Goal: Task Accomplishment & Management: Use online tool/utility

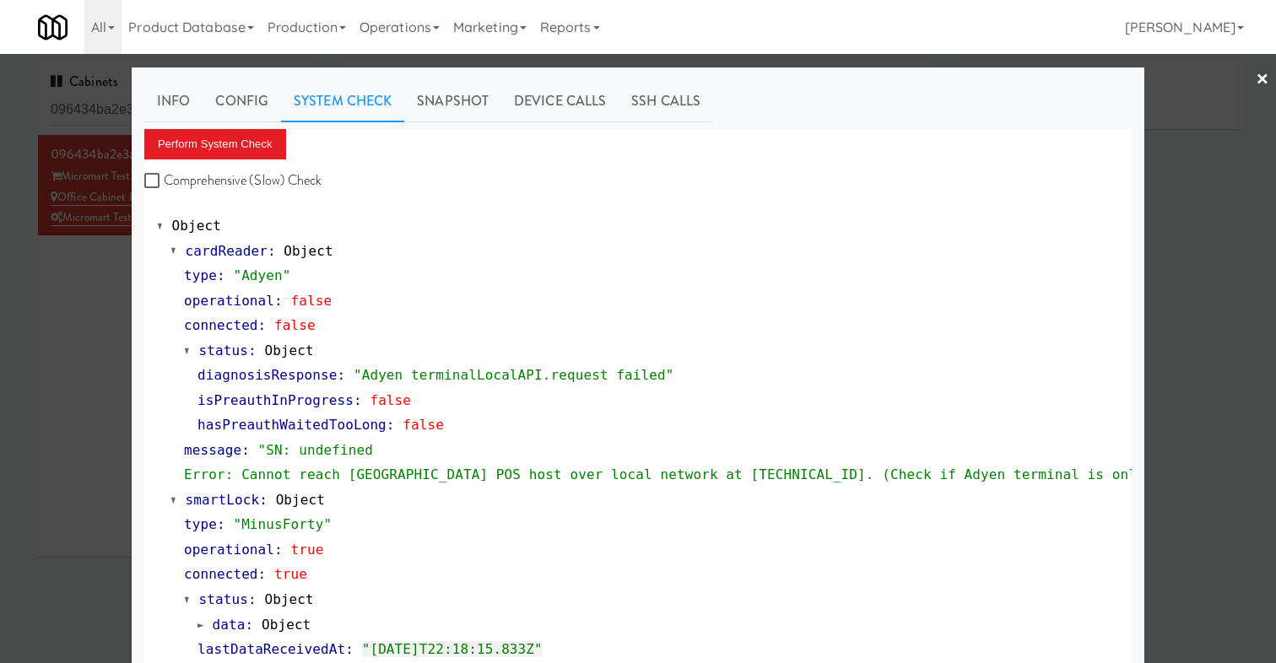
scroll to position [533, 0]
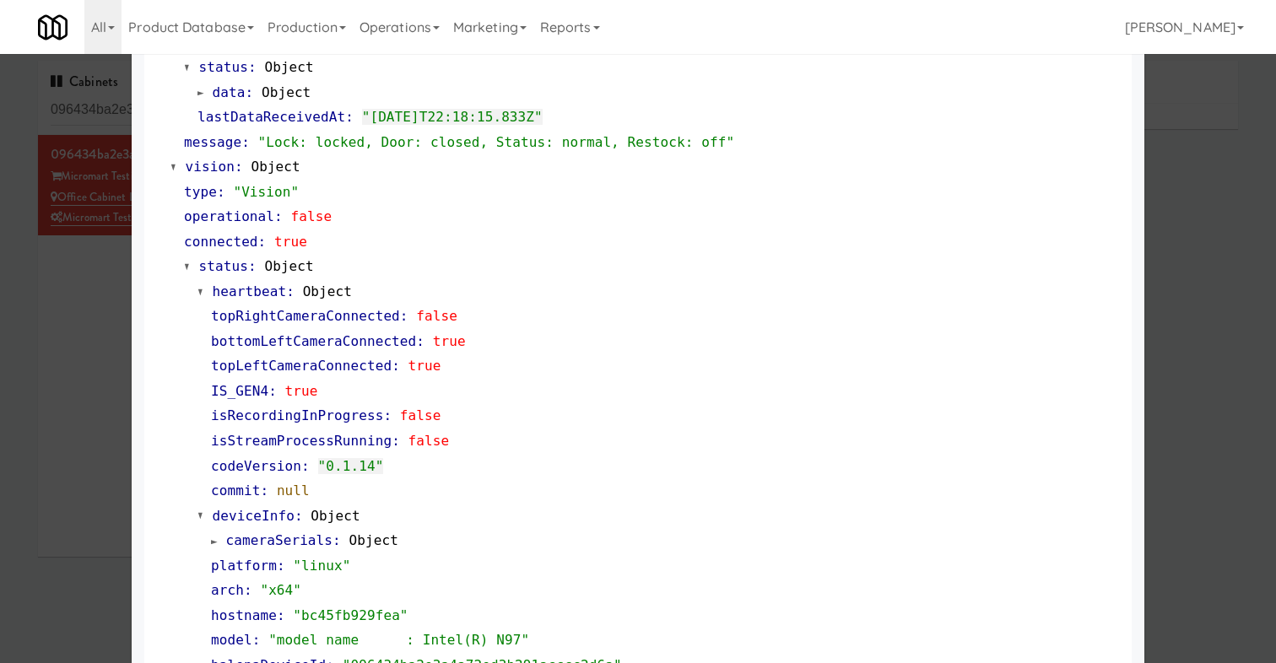
click at [118, 427] on div at bounding box center [638, 331] width 1276 height 663
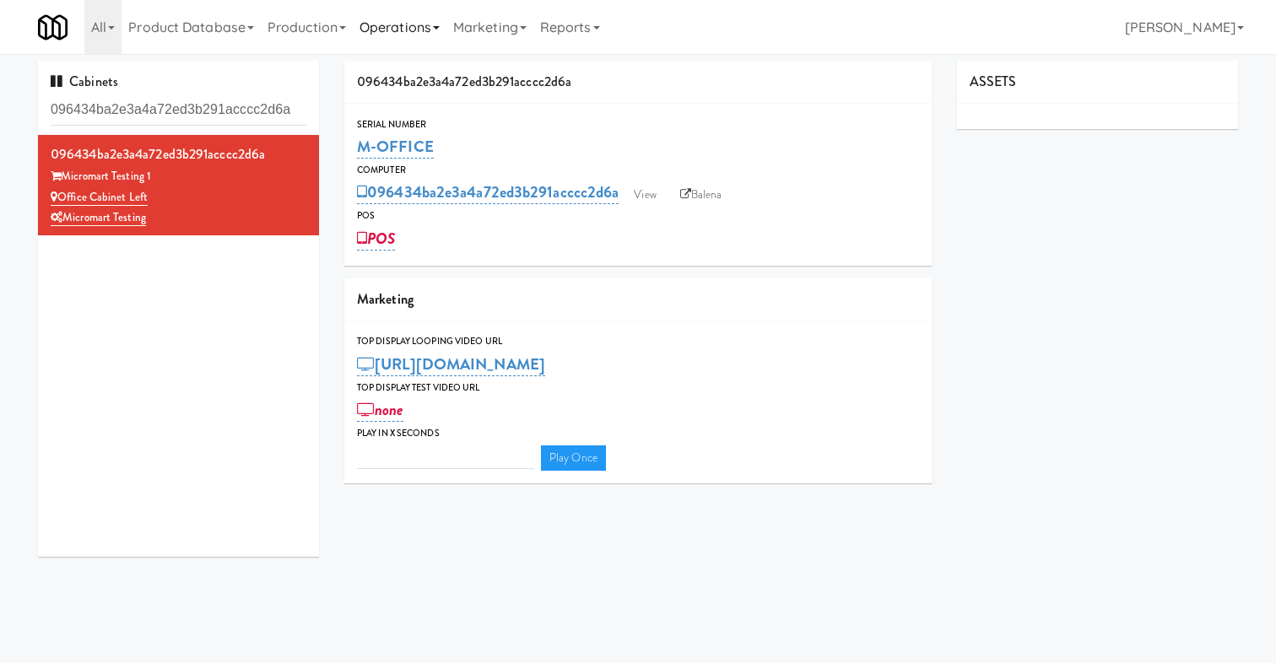
click at [396, 25] on link "Operations" at bounding box center [400, 27] width 94 height 54
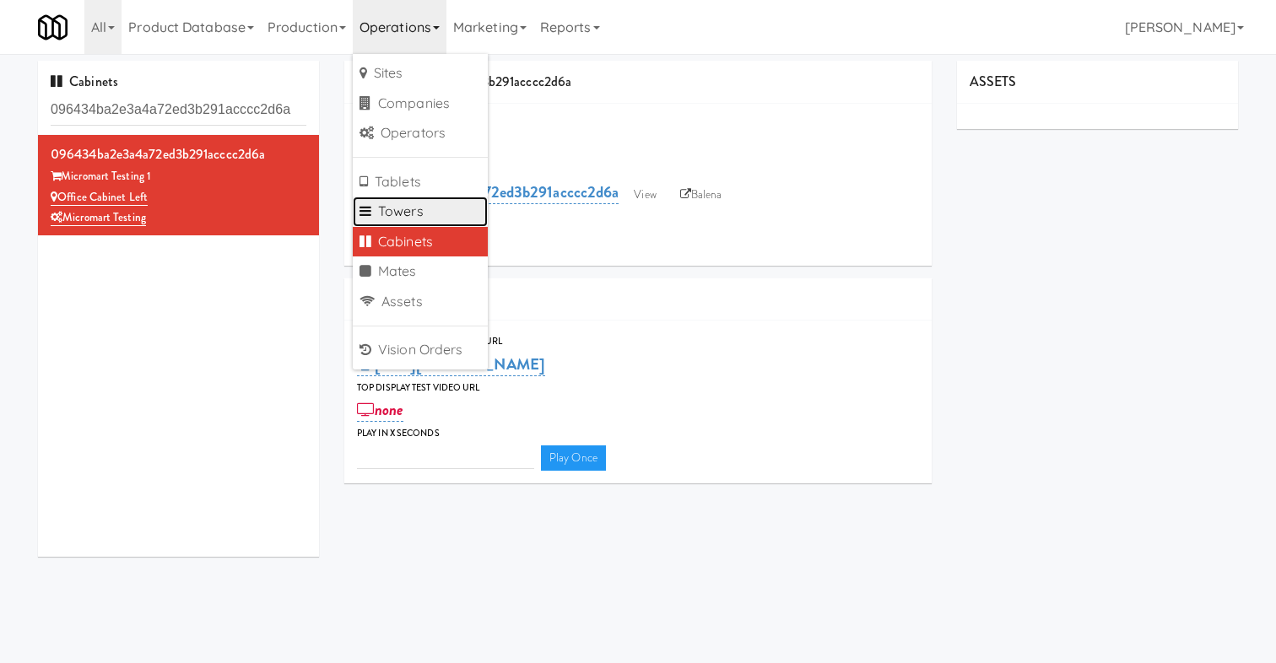
click at [414, 204] on link "Towers" at bounding box center [420, 212] width 135 height 30
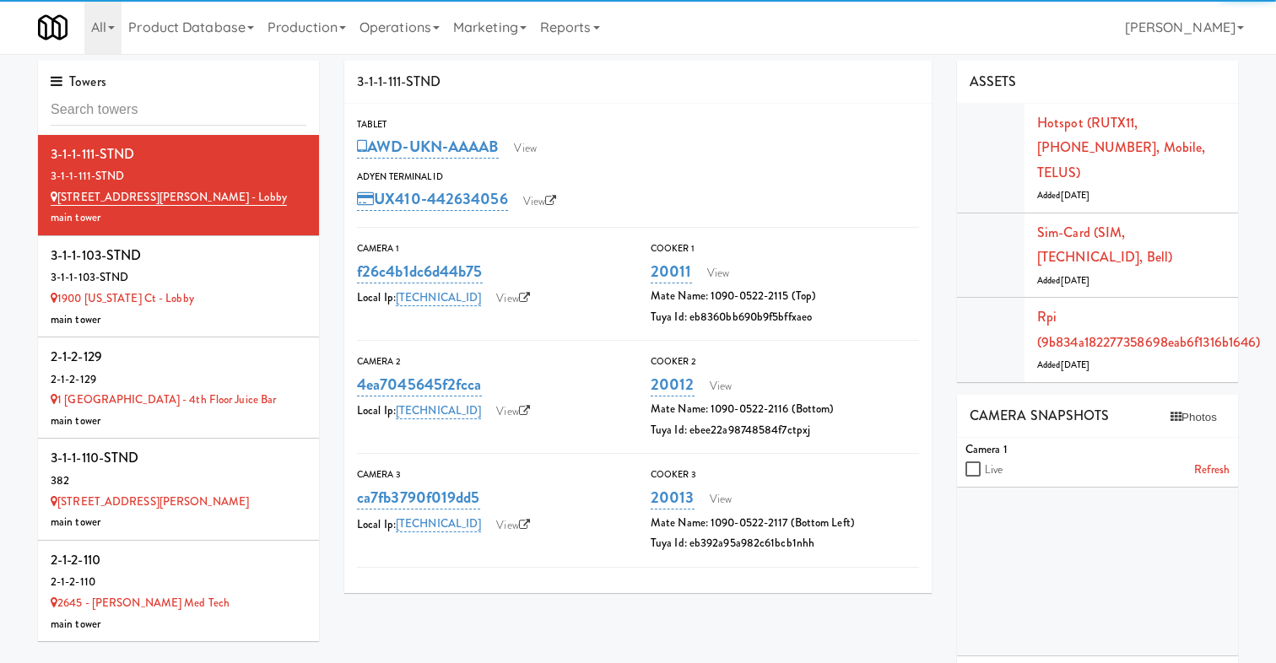
click at [268, 109] on input "text" at bounding box center [179, 110] width 256 height 31
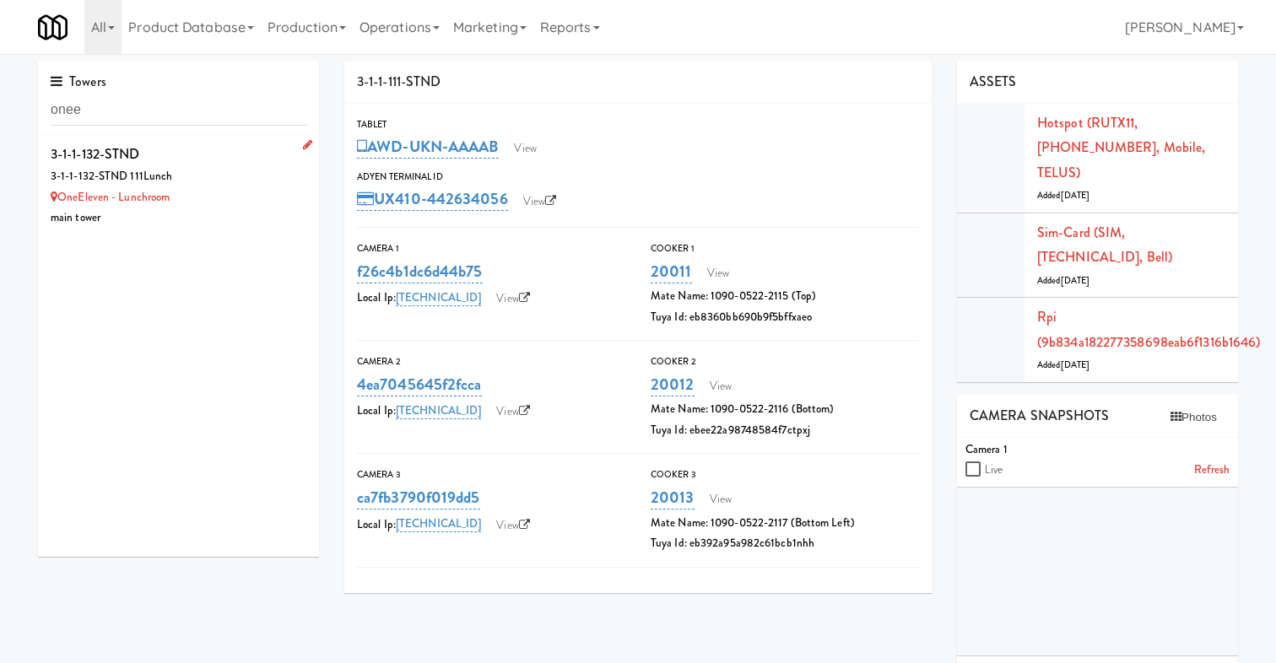
type input "onee"
click at [260, 179] on div "3-1-1-132-STND 111Lunch" at bounding box center [179, 176] width 256 height 21
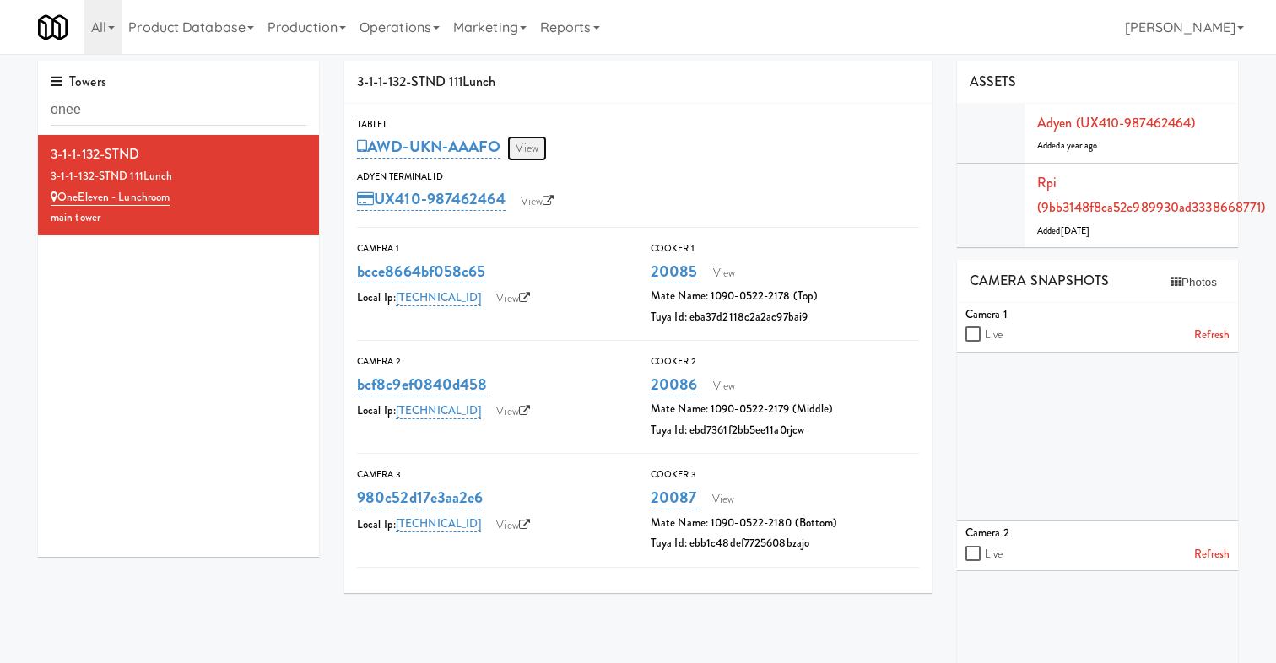
click at [524, 149] on link "View" at bounding box center [526, 148] width 39 height 25
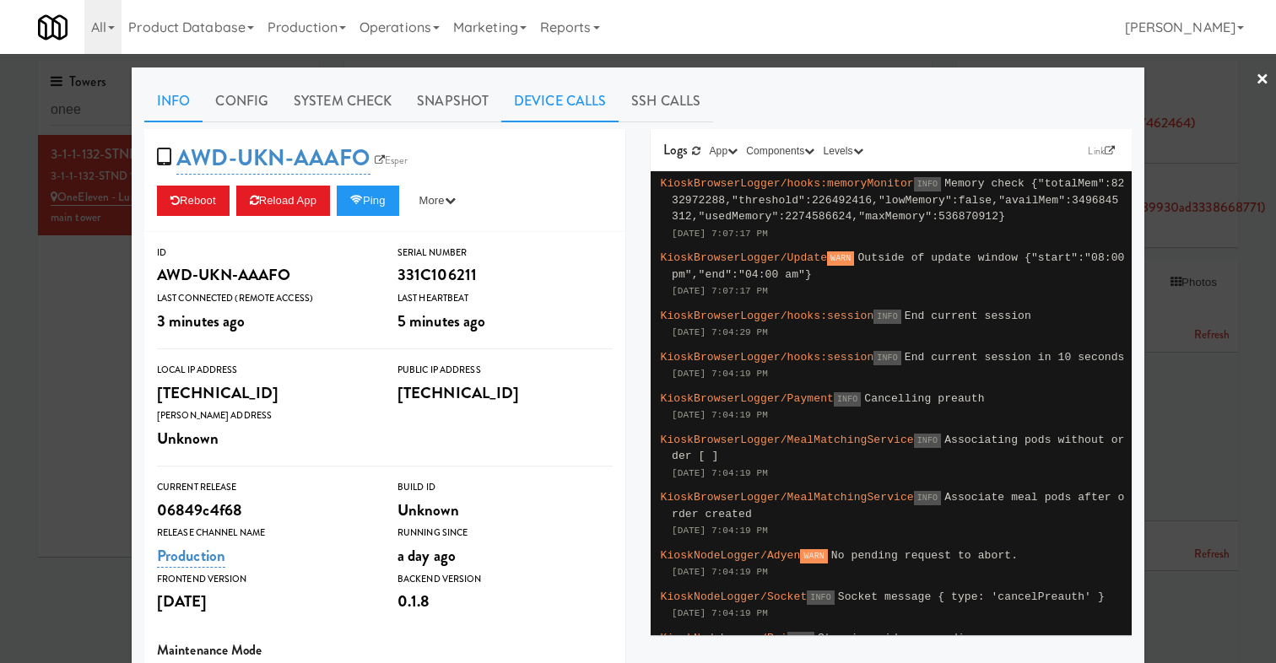
click at [557, 105] on link "Device Calls" at bounding box center [559, 101] width 117 height 42
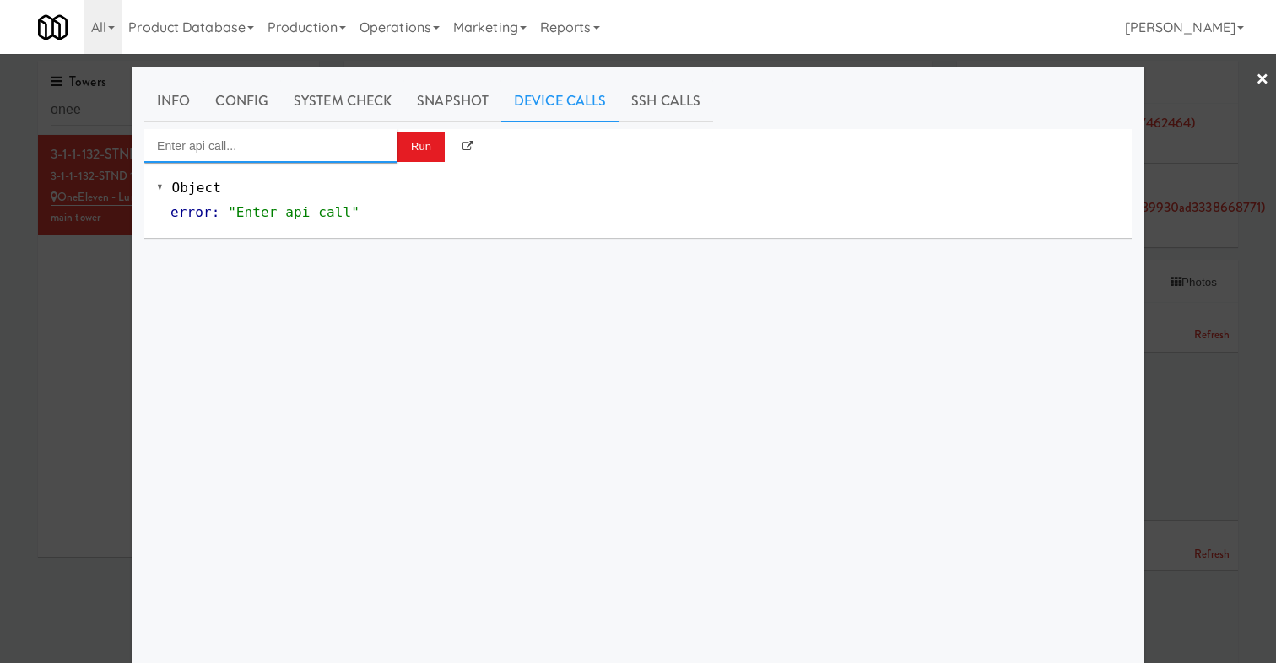
click at [339, 138] on input "Enter api call..." at bounding box center [270, 146] width 253 height 34
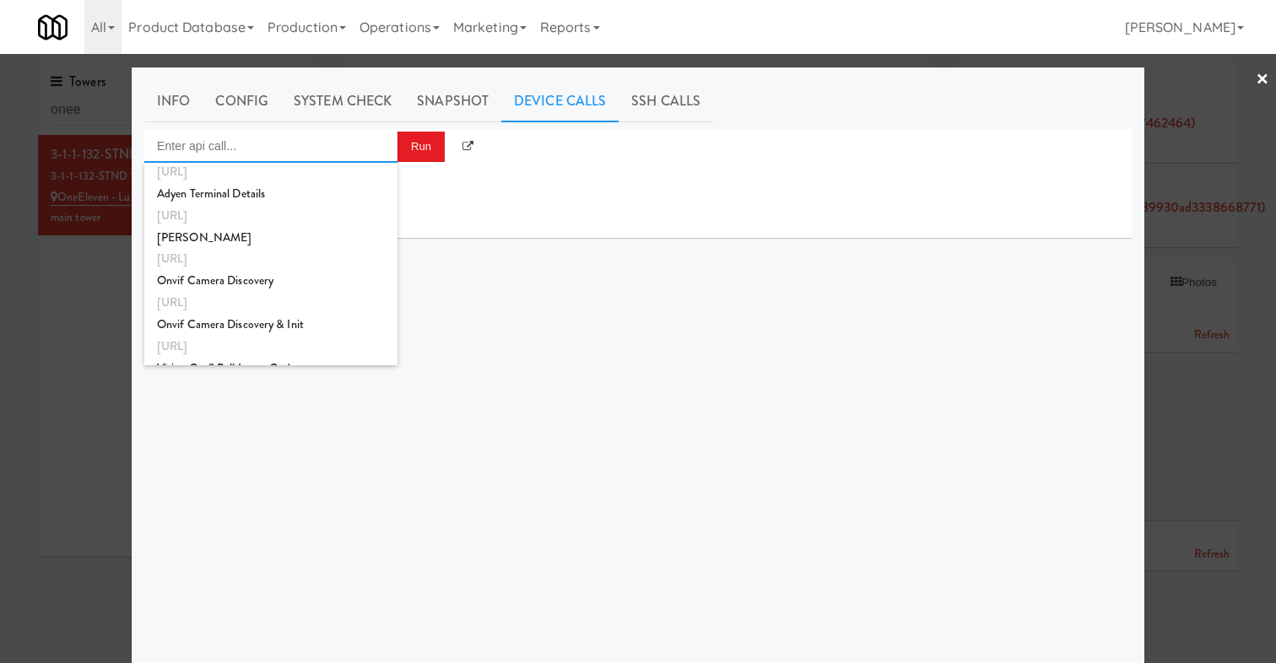
scroll to position [71, 0]
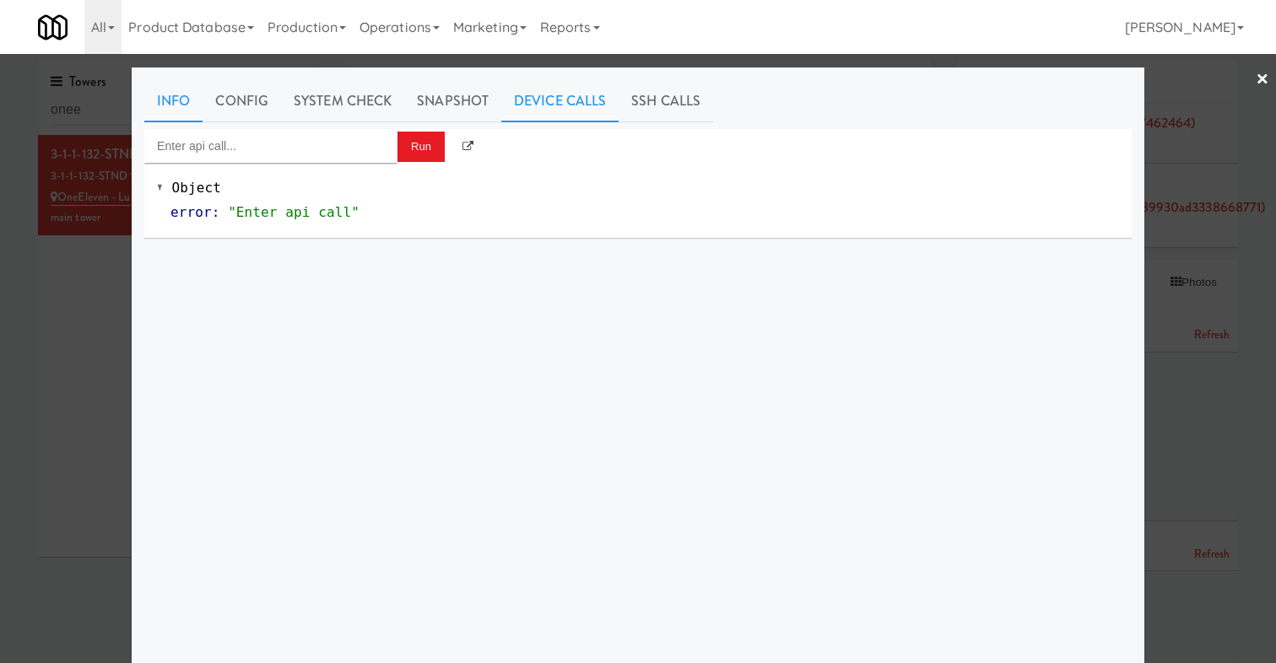
click at [177, 103] on link "Info" at bounding box center [173, 101] width 58 height 42
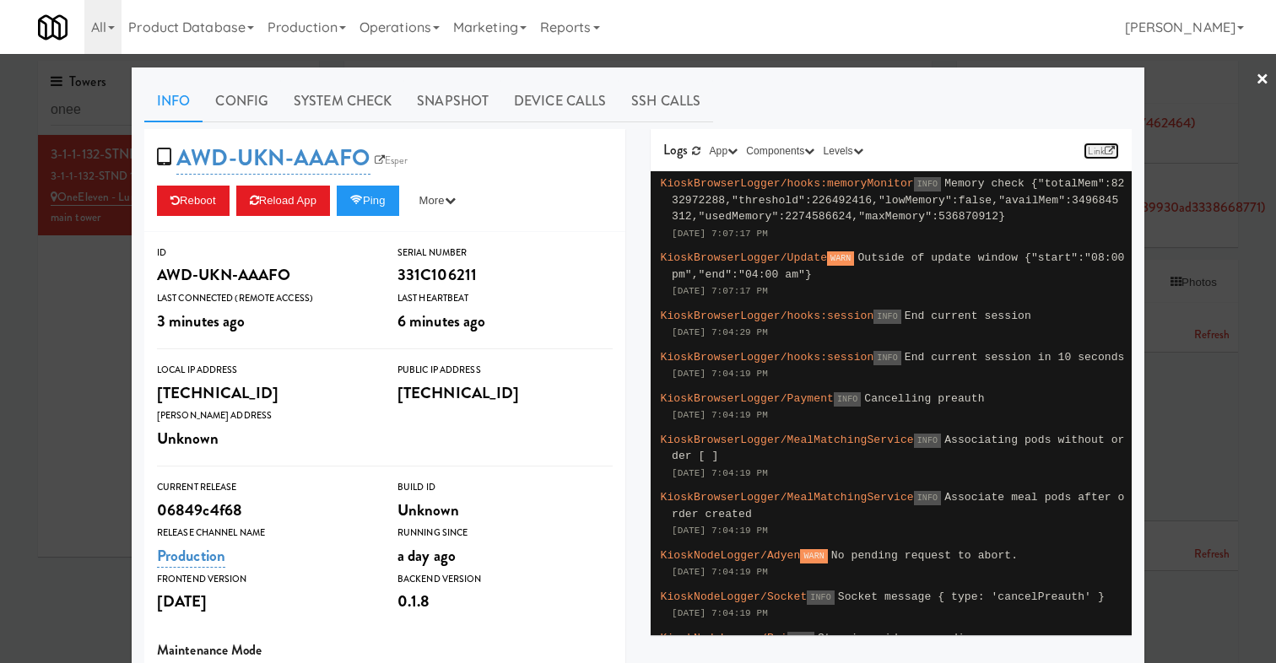
click at [1091, 153] on link "Link" at bounding box center [1101, 151] width 35 height 17
click at [134, 322] on div "Info Config System Check Snapshot Device Calls SSH Calls AWD-UKN-AAAFO Esper Re…" at bounding box center [638, 494] width 1013 height 852
click at [94, 317] on div at bounding box center [638, 331] width 1276 height 663
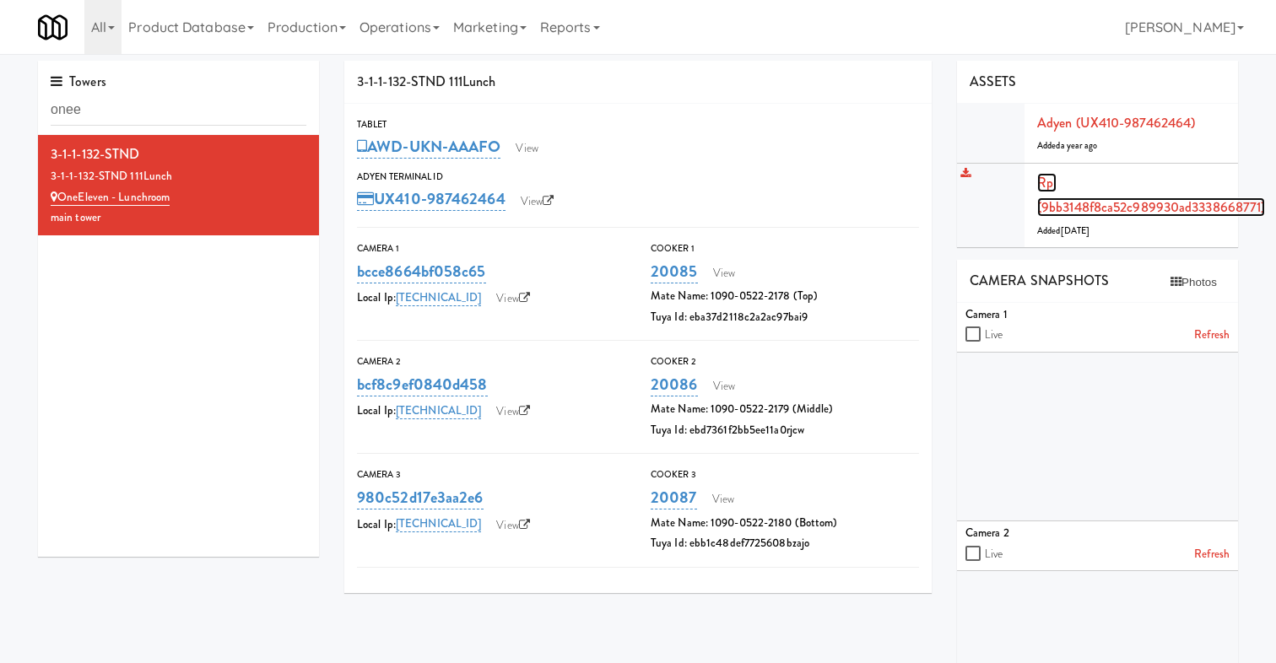
click at [1161, 198] on link "Rpi (9bb3148f8ca52c989930ad3338668771)" at bounding box center [1151, 195] width 228 height 45
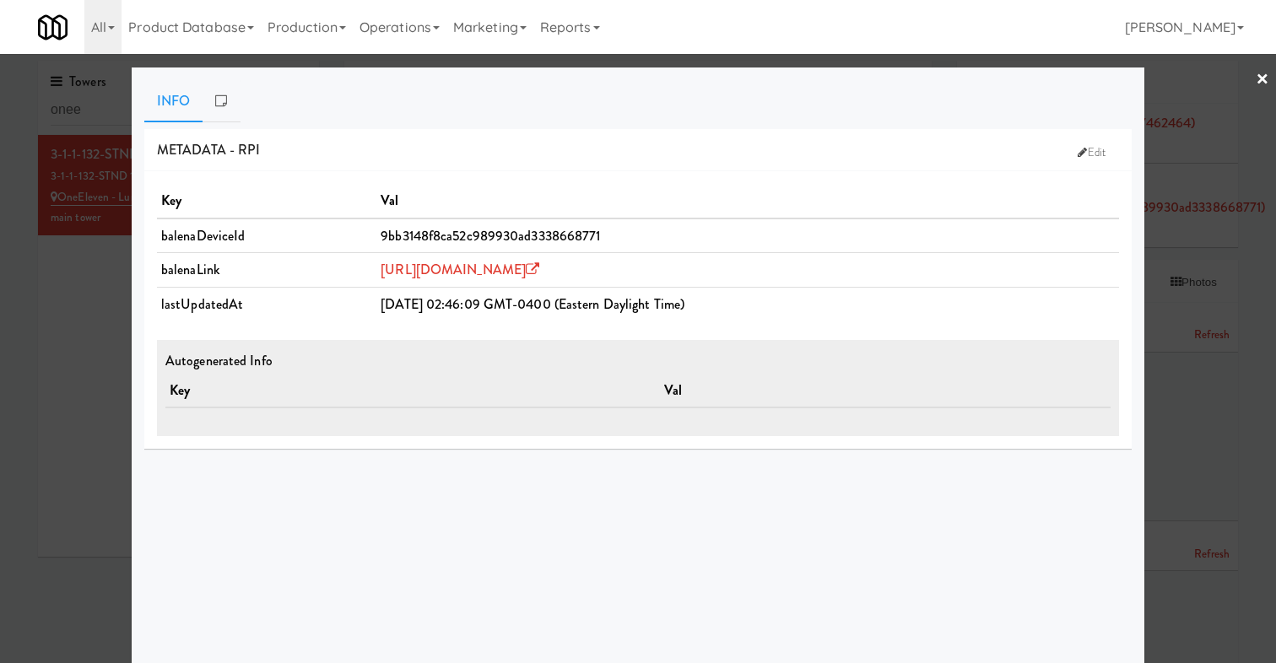
click at [493, 242] on span "9bb3148f8ca52c989930ad3338668771" at bounding box center [490, 235] width 219 height 19
copy span "9bb3148f8ca52c989930ad3338668771"
click at [104, 279] on div at bounding box center [638, 331] width 1276 height 663
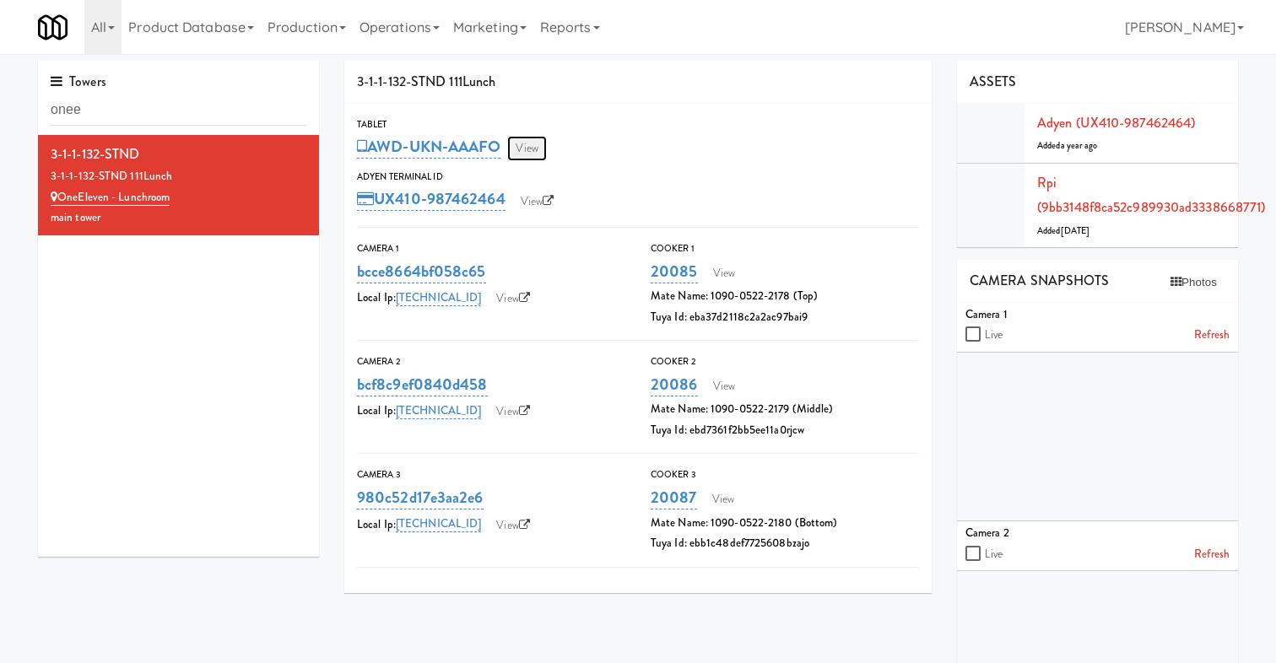
click at [525, 149] on link "View" at bounding box center [526, 148] width 39 height 25
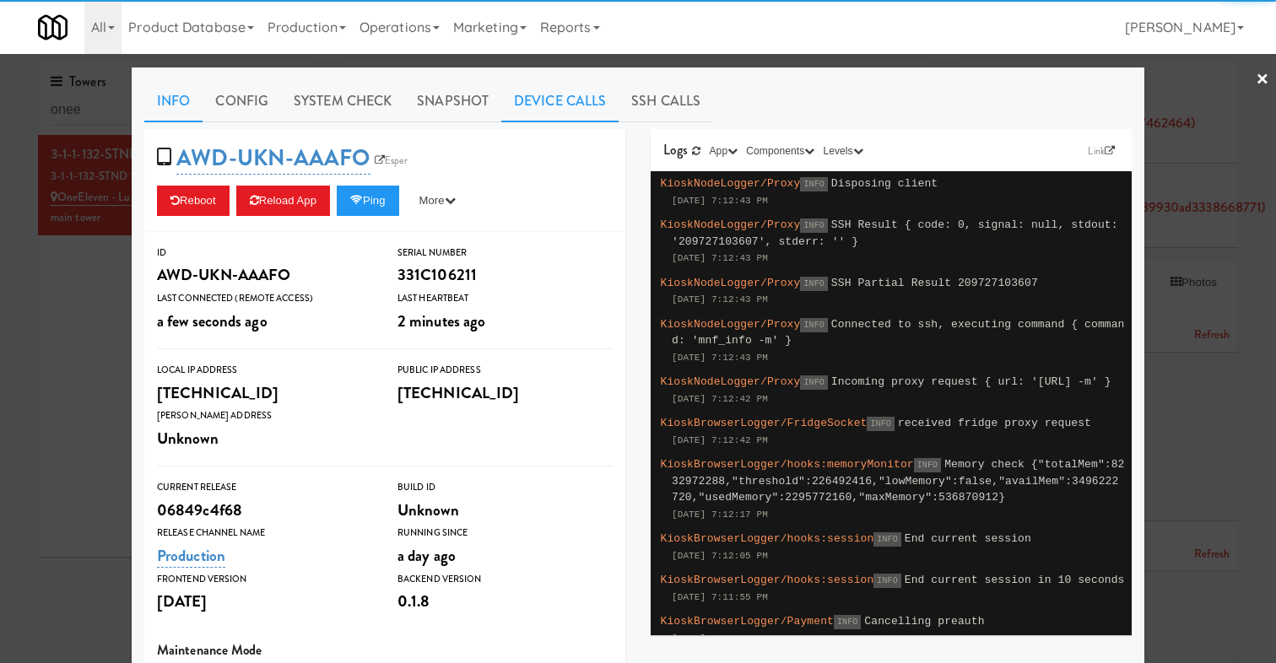
click at [533, 95] on link "Device Calls" at bounding box center [559, 101] width 117 height 42
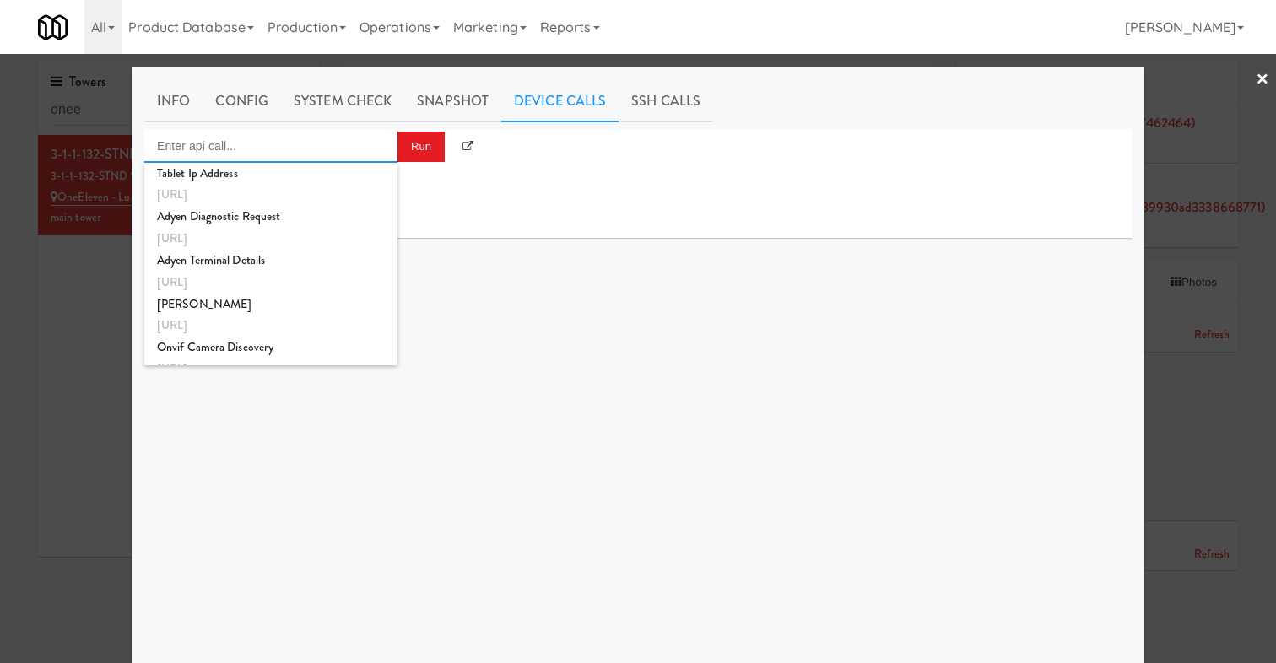
click at [344, 150] on input "Enter api call..." at bounding box center [270, 146] width 253 height 34
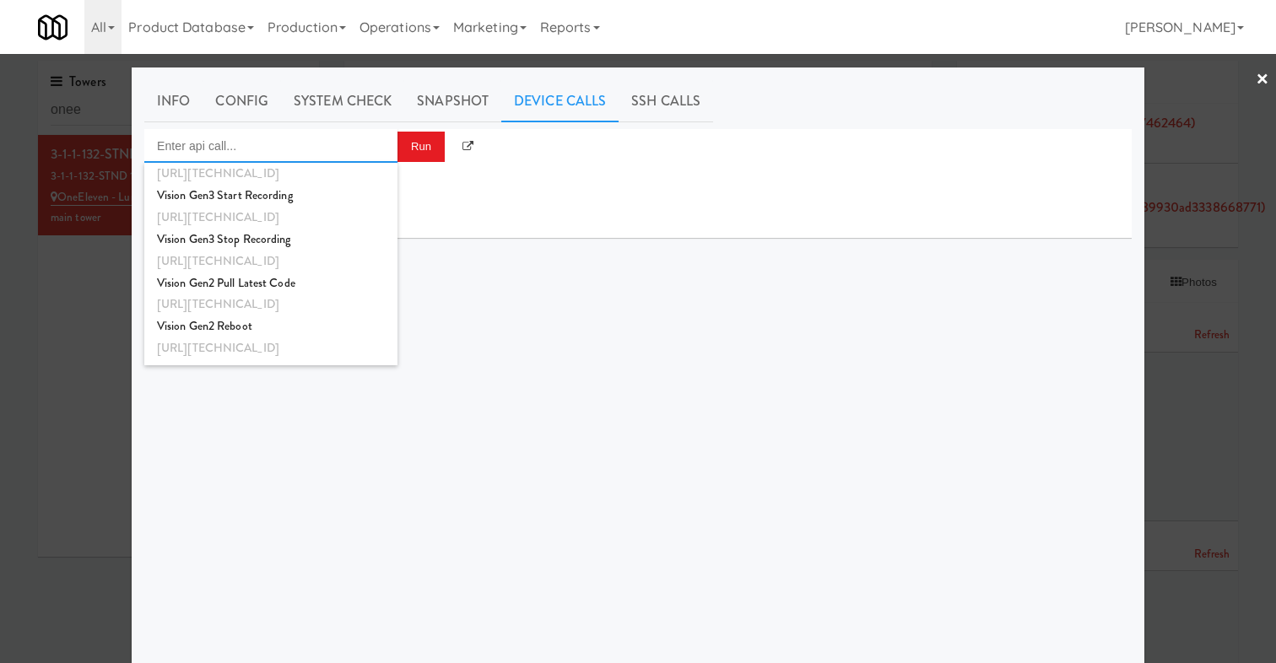
scroll to position [453, 0]
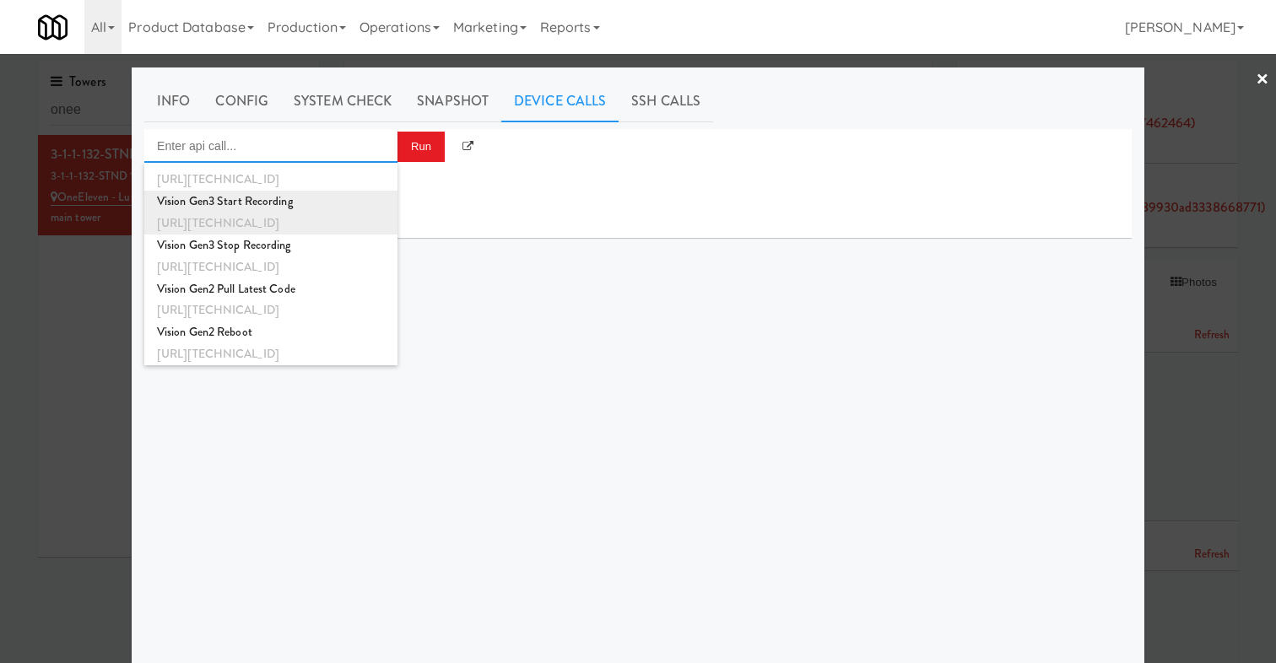
click at [311, 209] on div "Vision Gen3 Start Recording" at bounding box center [271, 202] width 228 height 22
type input "Vision Gen3 Start Recording"
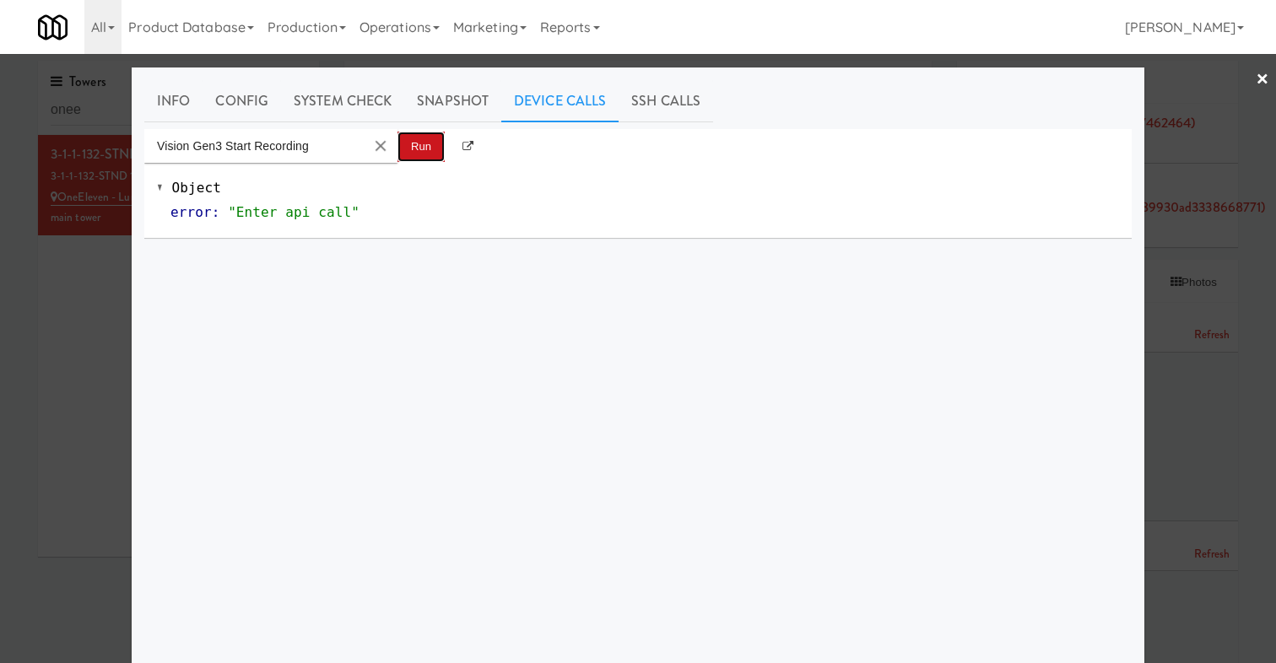
click at [414, 153] on button "Run" at bounding box center [421, 147] width 47 height 30
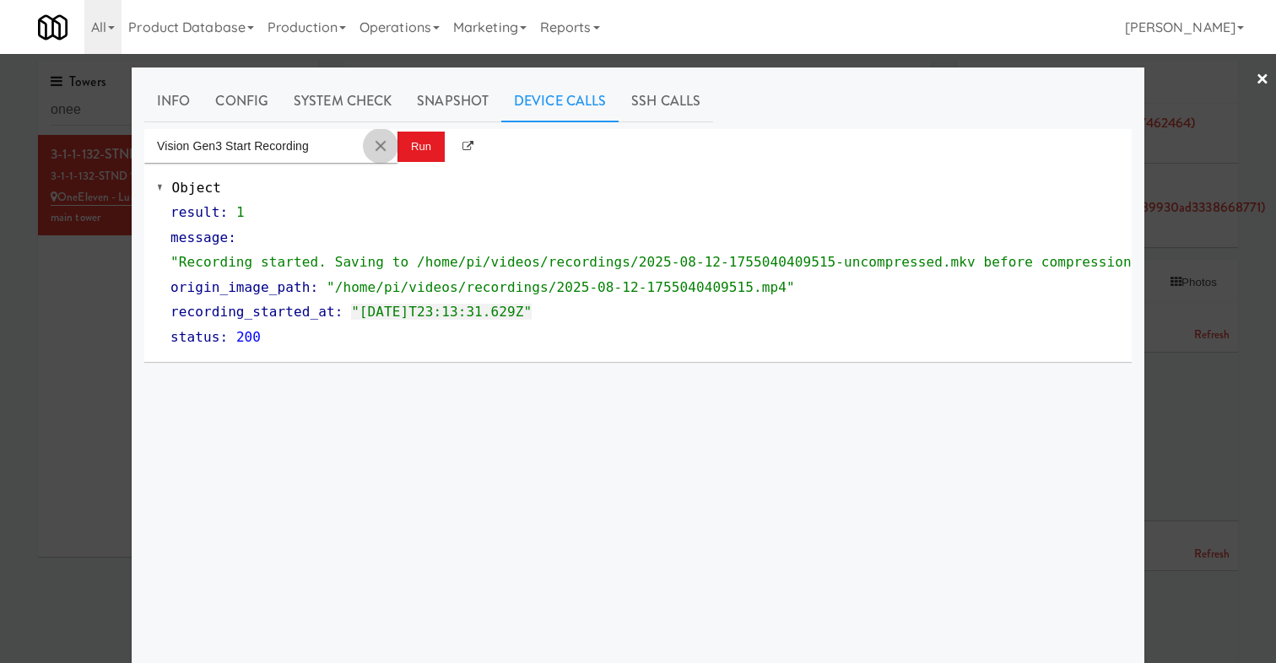
click at [379, 145] on button "Clear Input" at bounding box center [380, 145] width 25 height 25
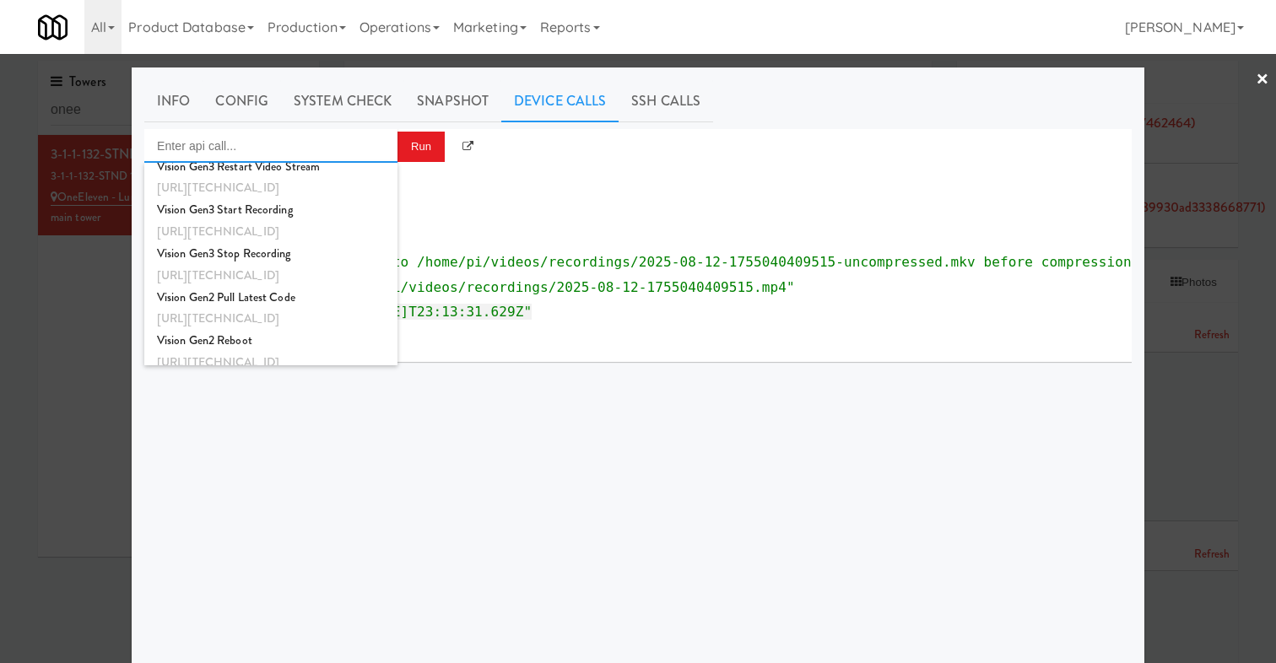
scroll to position [443, 0]
click at [300, 263] on div "Vision Gen3 Stop Recording" at bounding box center [271, 256] width 228 height 22
type input "Vision Gen3 Stop Recording"
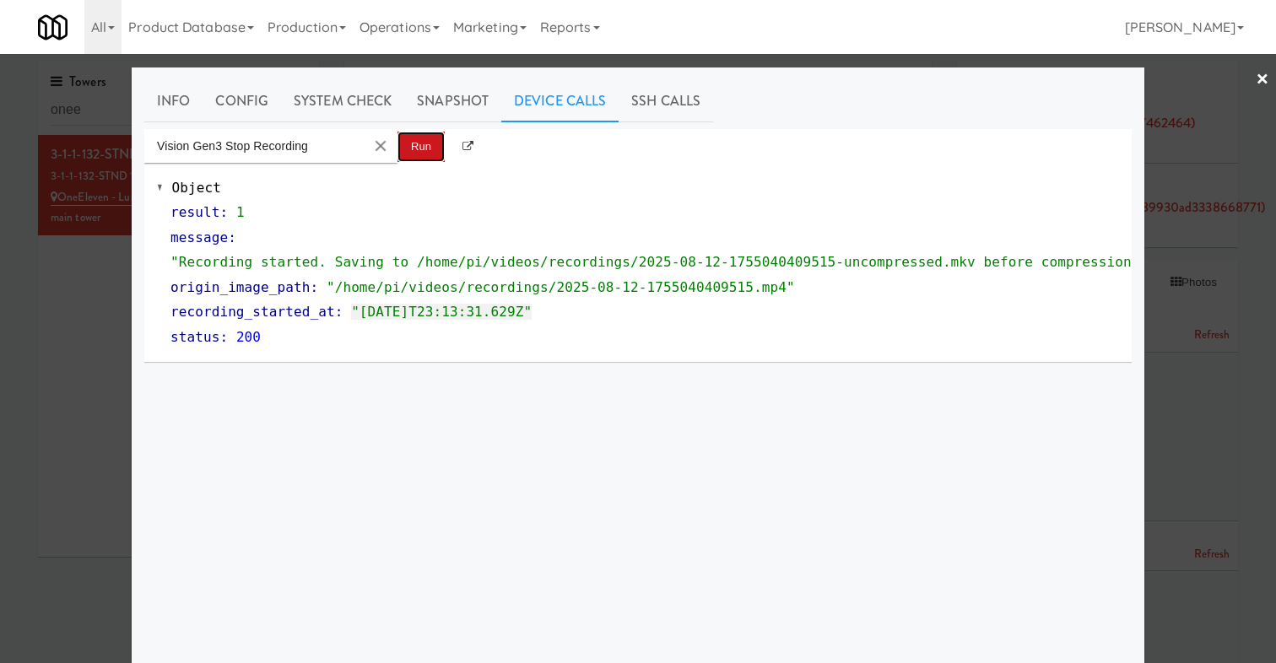
click at [417, 154] on button "Run" at bounding box center [421, 147] width 47 height 30
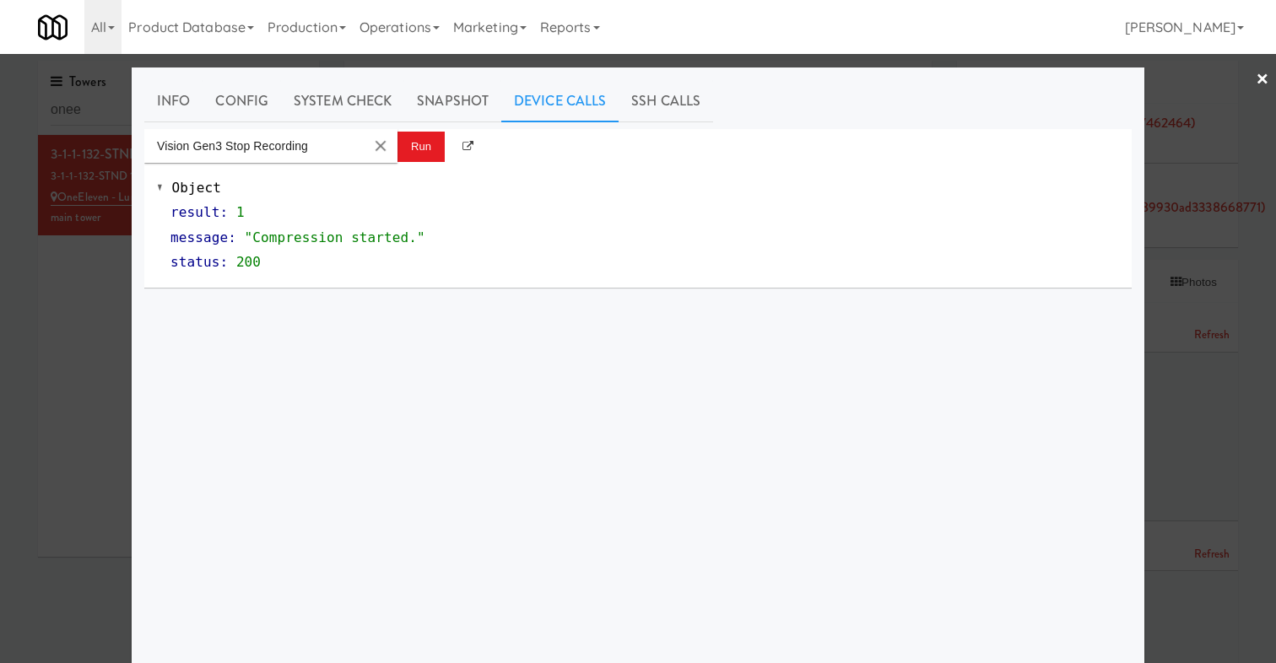
click at [82, 421] on div at bounding box center [638, 331] width 1276 height 663
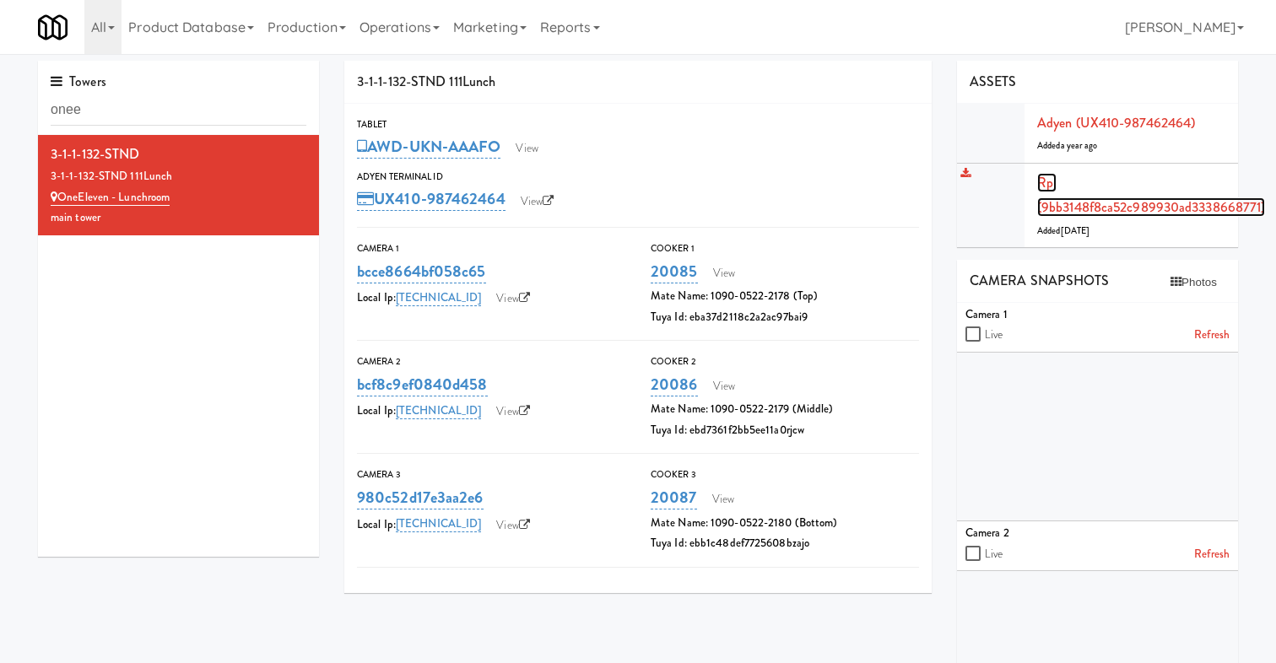
click at [1052, 210] on link "Rpi (9bb3148f8ca52c989930ad3338668771)" at bounding box center [1151, 195] width 228 height 45
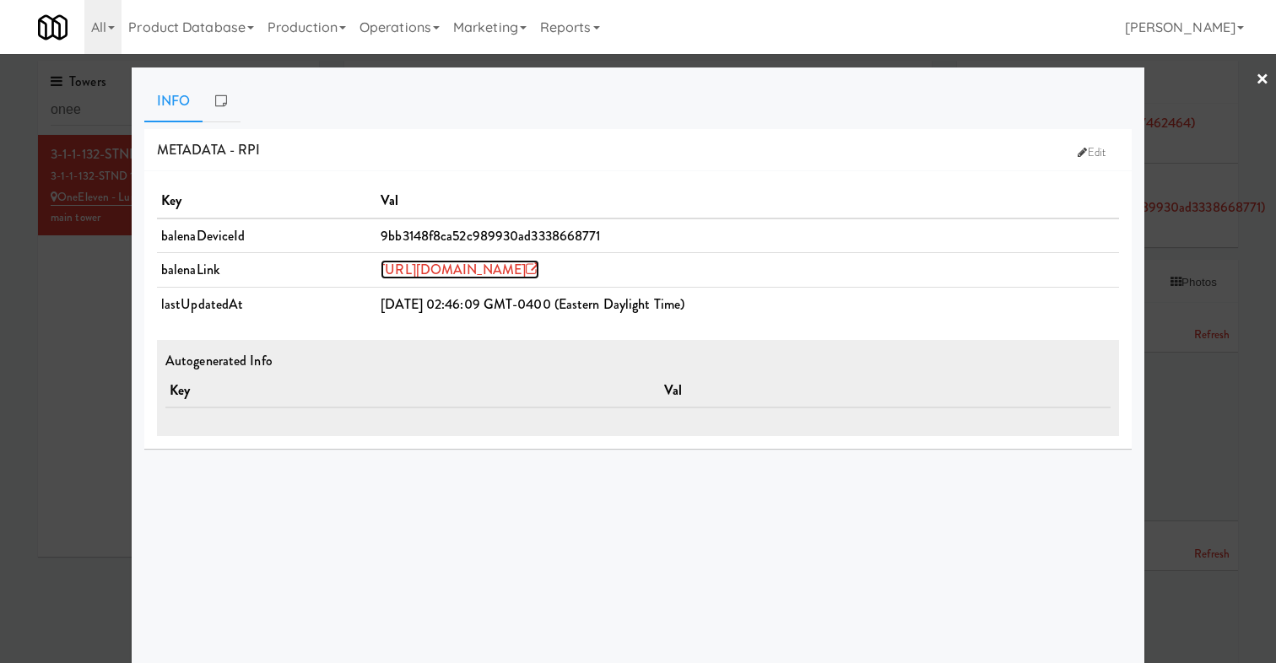
click at [495, 269] on link "[URL][DOMAIN_NAME]" at bounding box center [460, 269] width 159 height 19
